Goal: Transaction & Acquisition: Purchase product/service

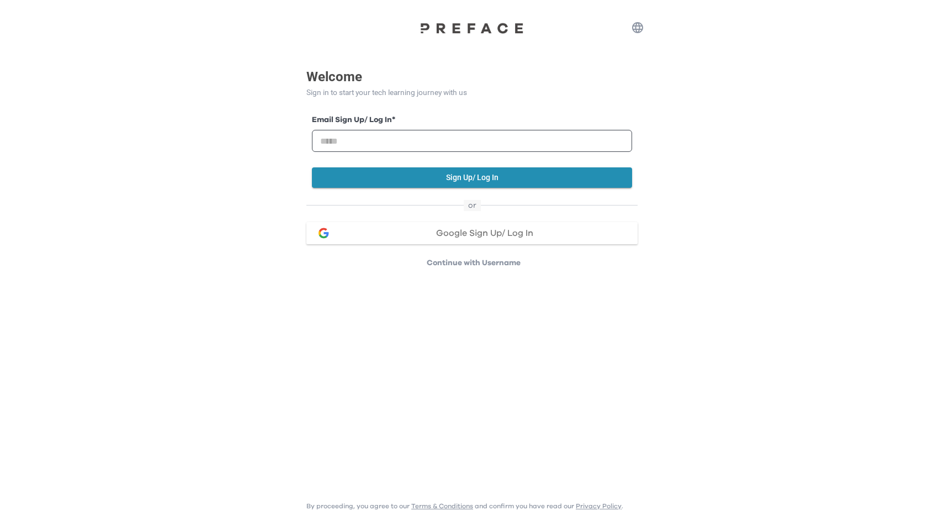
click at [459, 264] on p "Continue with Username" at bounding box center [474, 262] width 328 height 11
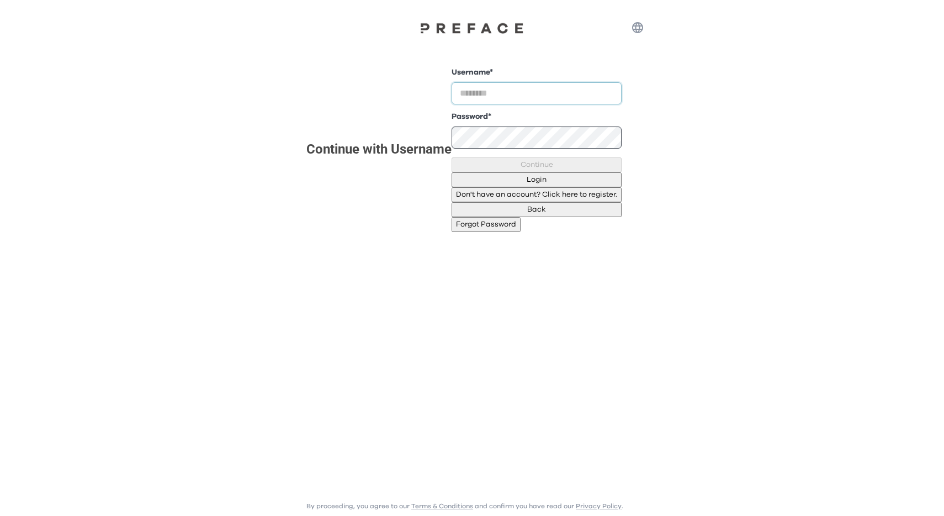
click at [452, 104] on input "text" at bounding box center [537, 93] width 170 height 22
click at [470, 217] on button "Back" at bounding box center [537, 209] width 170 height 15
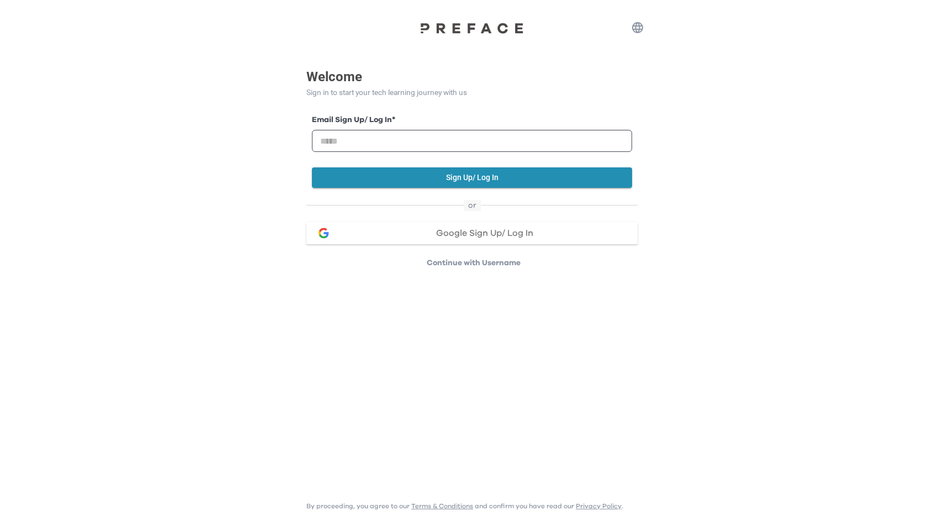
click at [463, 223] on button "Google Sign Up/ Log In" at bounding box center [471, 233] width 331 height 22
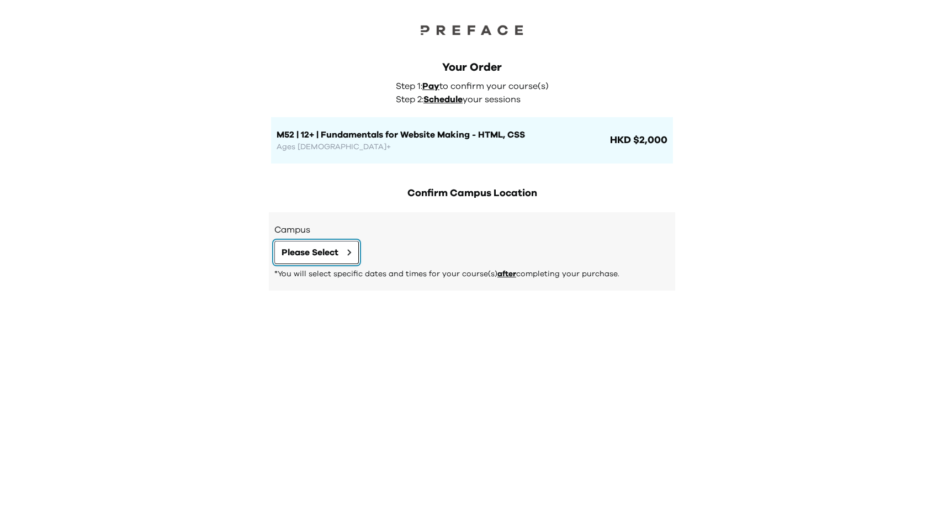
click at [330, 255] on span "Please Select" at bounding box center [310, 252] width 57 height 13
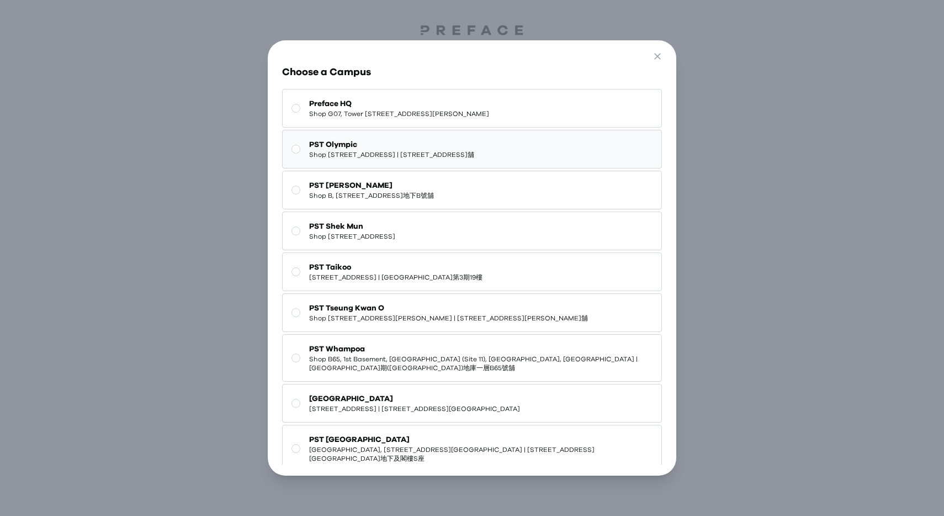
click at [474, 139] on span "PST Olympic" at bounding box center [391, 144] width 165 height 11
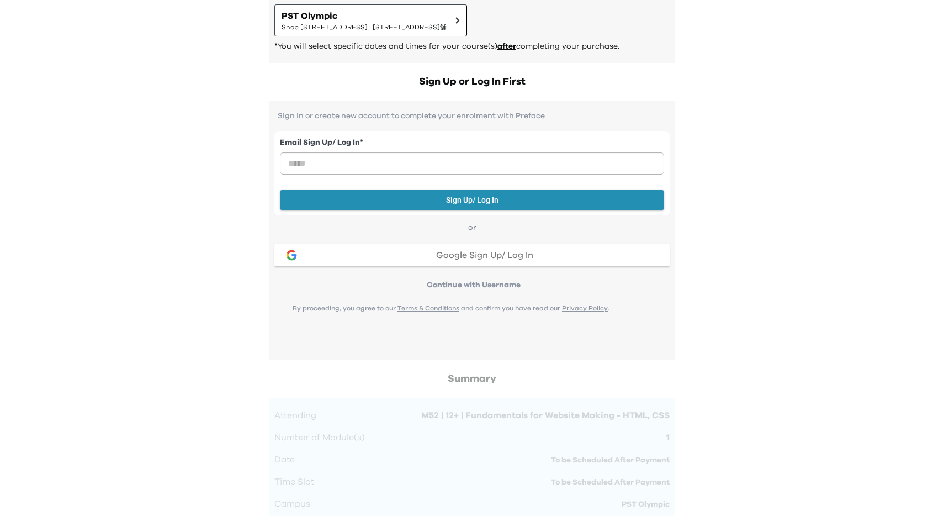
scroll to position [235, 0]
